Goal: Go to known website: Access a specific website the user already knows

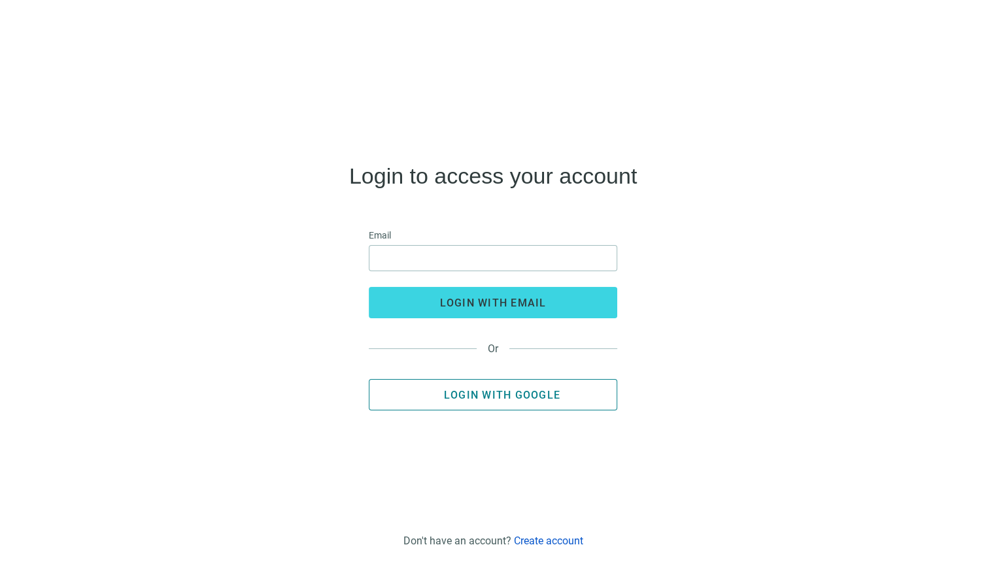
click at [469, 392] on span "Login with Google" at bounding box center [502, 395] width 116 height 12
